Goal: Check status: Check status

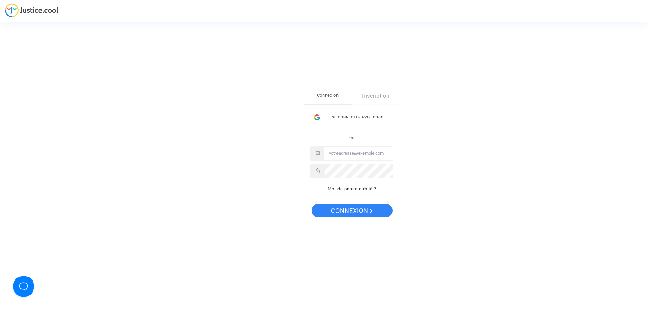
type input "[EMAIL_ADDRESS][DOMAIN_NAME]"
click at [360, 211] on span "Connexion" at bounding box center [352, 211] width 42 height 14
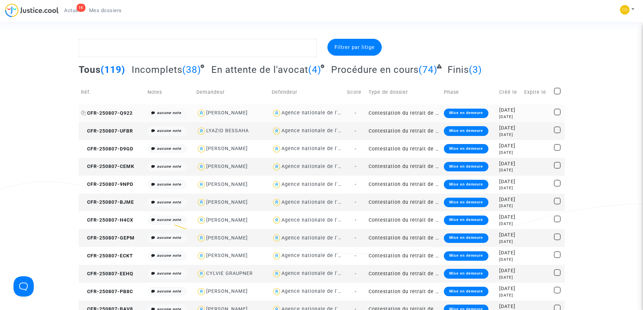
click at [107, 114] on span "CFR-250807-Q922" at bounding box center [107, 113] width 52 height 6
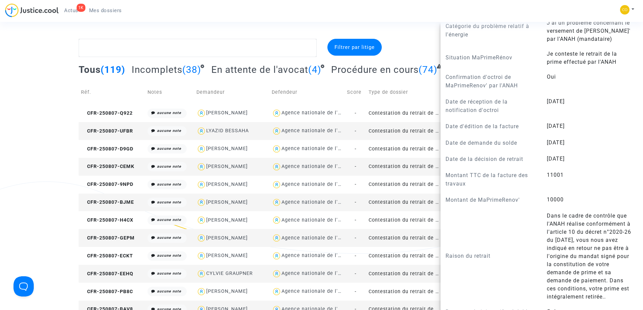
scroll to position [293, 0]
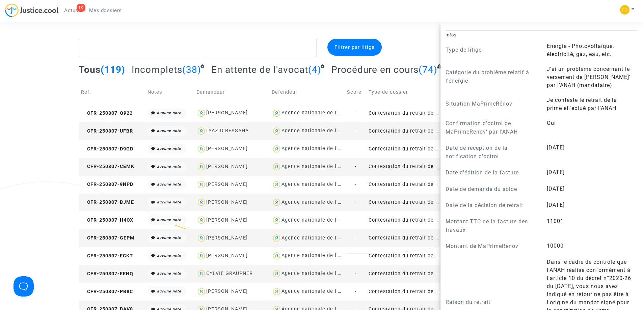
click at [368, 15] on div "1K Actus Mes dossiers Mon profil Paramètres Déconnexion" at bounding box center [321, 12] width 643 height 19
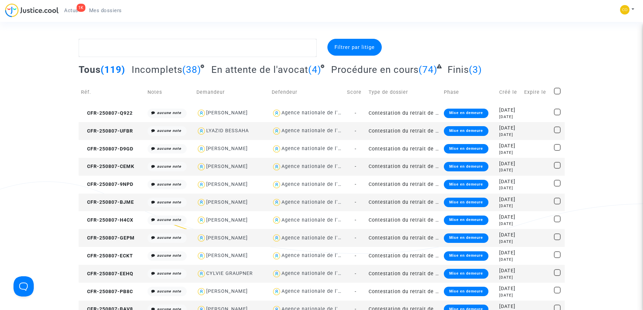
scroll to position [0, 0]
click at [125, 132] on span "CFR-250807-UFBR" at bounding box center [107, 131] width 52 height 6
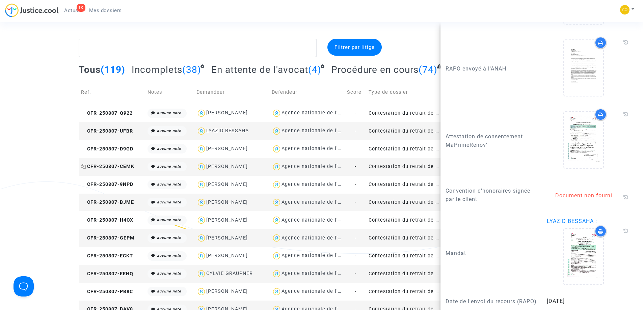
click at [112, 165] on span "CFR-250807-CEMK" at bounding box center [107, 167] width 53 height 6
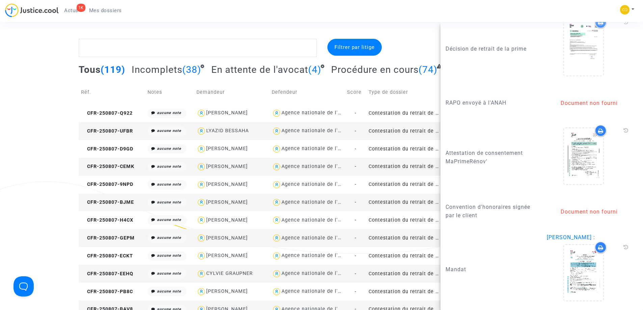
click at [401, 9] on div "1K Actus Mes dossiers Mon profil Paramètres Déconnexion" at bounding box center [321, 12] width 643 height 19
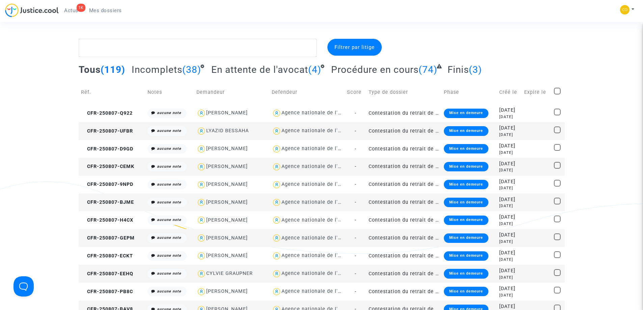
click at [433, 41] on div at bounding box center [487, 48] width 165 height 18
click at [125, 49] on textarea at bounding box center [198, 48] width 238 height 18
paste textarea "MOAWAD"
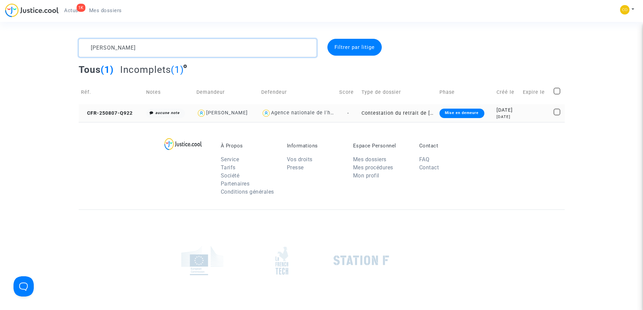
type textarea "MOAWAD"
click at [128, 109] on td "CFR-250807-Q922" at bounding box center [111, 113] width 65 height 18
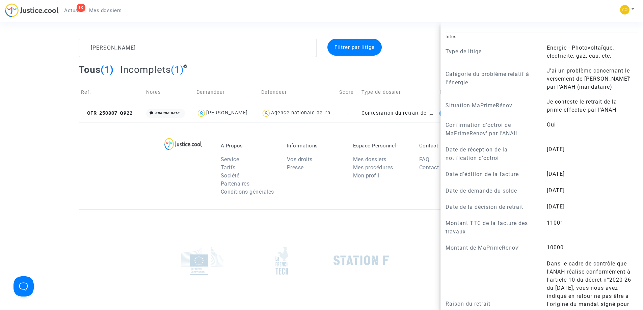
scroll to position [260, 0]
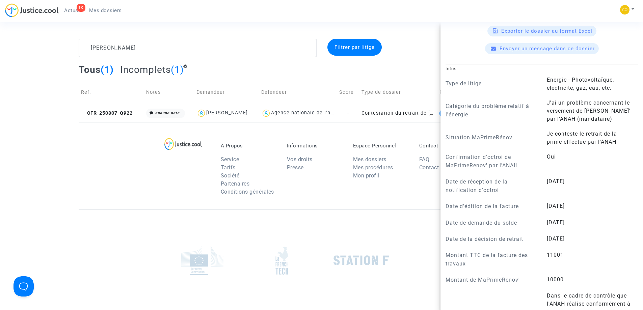
drag, startPoint x: 213, startPoint y: 26, endPoint x: 185, endPoint y: 26, distance: 28.0
click at [211, 26] on section "MOAWAD Filtrer par litige Tous (1) Incomplets (1) Réf. Notes Demandeur Defendeu…" at bounding box center [321, 186] width 643 height 373
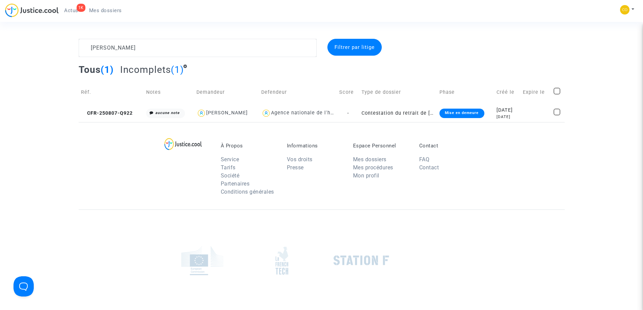
scroll to position [0, 0]
